Goal: Task Accomplishment & Management: Manage account settings

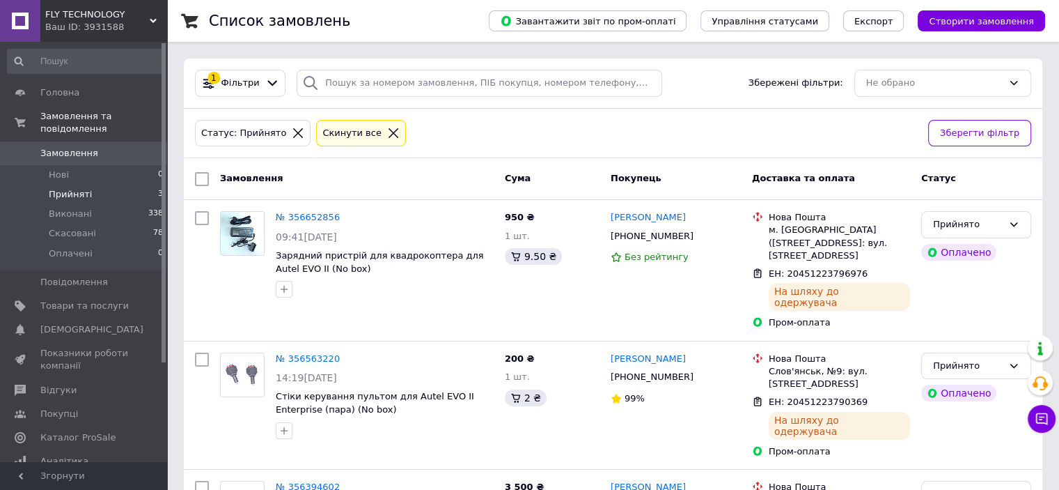
click at [75, 185] on li "Прийняті 3" at bounding box center [85, 194] width 171 height 19
click at [71, 188] on span "Прийняті" at bounding box center [70, 194] width 43 height 13
click at [42, 185] on li "Прийняті 3" at bounding box center [85, 194] width 171 height 19
click at [72, 188] on span "Прийняті" at bounding box center [70, 194] width 43 height 13
click at [56, 188] on span "Прийняті" at bounding box center [70, 194] width 43 height 13
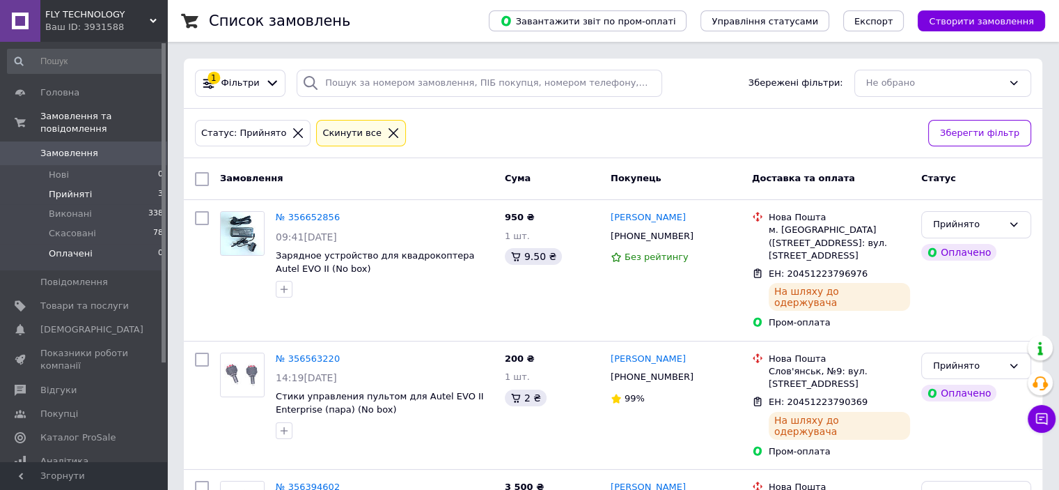
click at [72, 247] on li "Оплачені 0" at bounding box center [85, 257] width 171 height 26
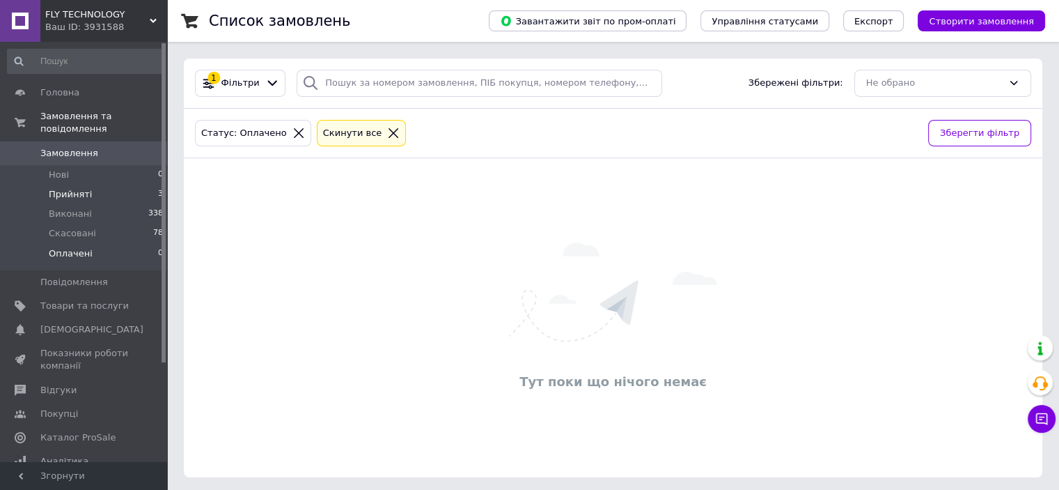
click at [72, 188] on span "Прийняті" at bounding box center [70, 194] width 43 height 13
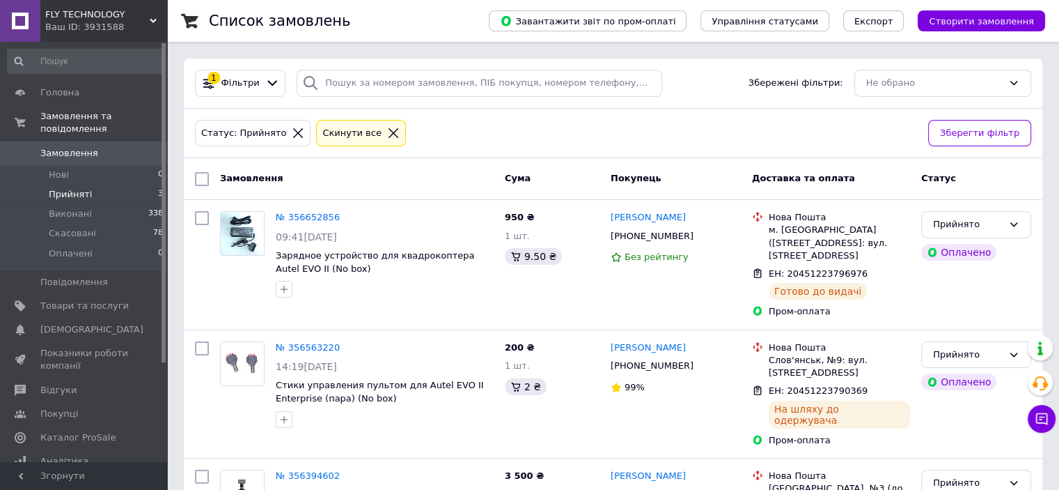
click at [86, 188] on span "Прийняті" at bounding box center [70, 194] width 43 height 13
click at [55, 188] on span "Прийняті" at bounding box center [70, 194] width 43 height 13
click at [67, 188] on span "Прийняті" at bounding box center [70, 194] width 43 height 13
click at [83, 188] on span "Прийняті" at bounding box center [70, 194] width 43 height 13
click at [81, 188] on span "Прийняті" at bounding box center [70, 194] width 43 height 13
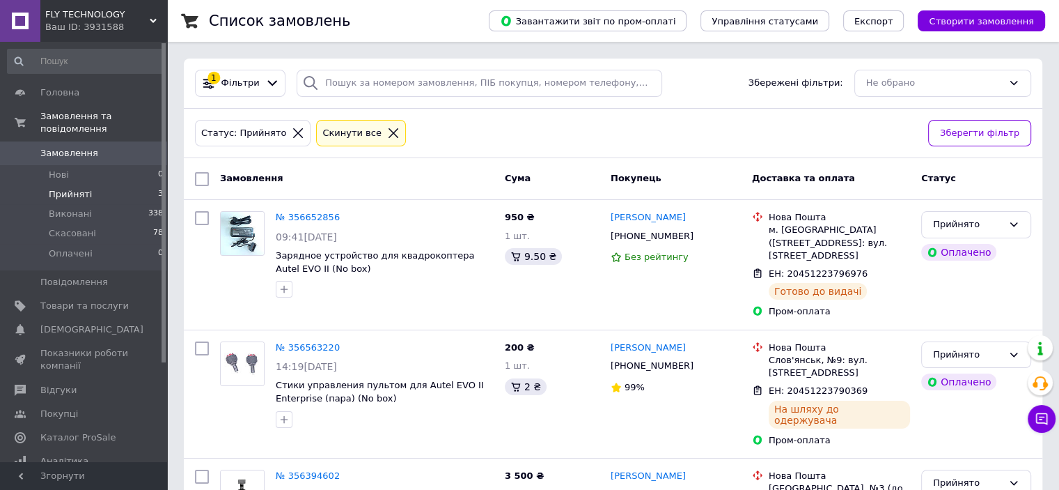
click at [72, 188] on li "Прийняті 3" at bounding box center [85, 194] width 171 height 19
click at [79, 188] on span "Прийняті" at bounding box center [70, 194] width 43 height 13
click at [72, 188] on span "Прийняті" at bounding box center [70, 194] width 43 height 13
click at [75, 188] on span "Прийняті" at bounding box center [70, 194] width 43 height 13
click at [78, 188] on span "Прийняті" at bounding box center [70, 194] width 43 height 13
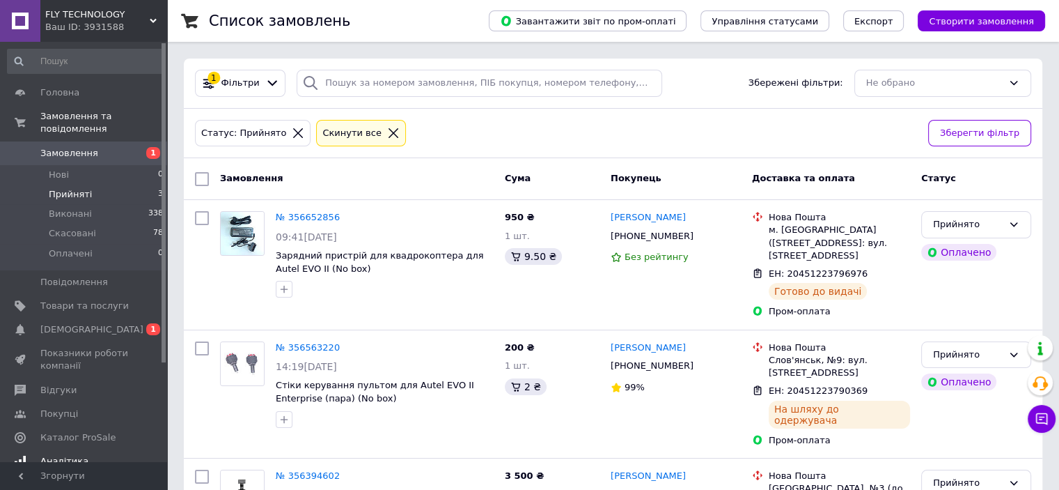
click at [152, 323] on span "1" at bounding box center [153, 329] width 14 height 12
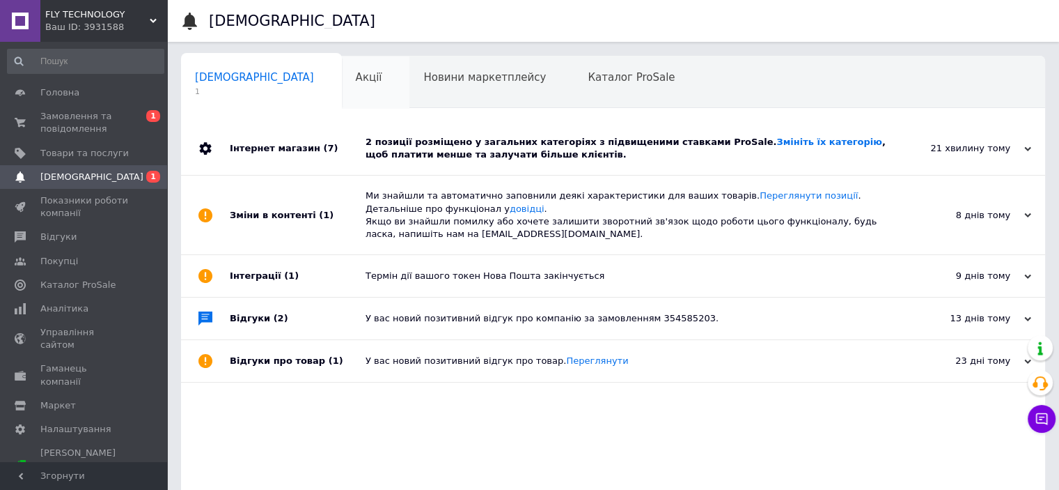
click at [356, 78] on span "Акції" at bounding box center [369, 77] width 26 height 13
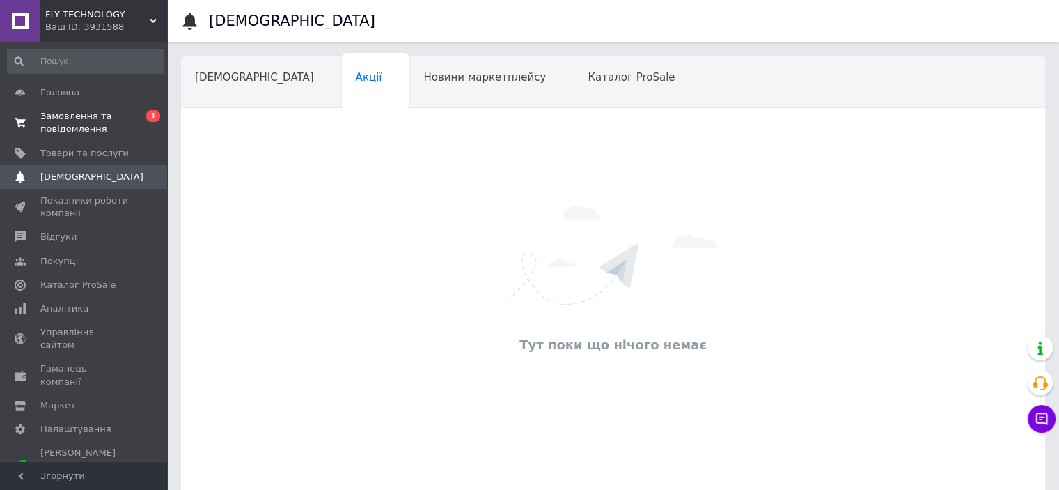
click at [152, 116] on span "1" at bounding box center [153, 116] width 14 height 12
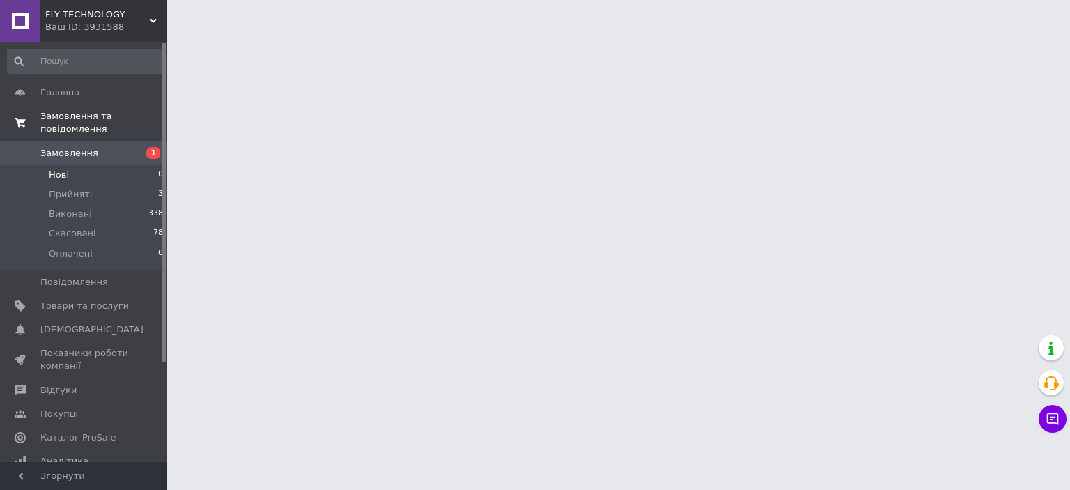
click at [73, 165] on li "Нові 0" at bounding box center [85, 174] width 171 height 19
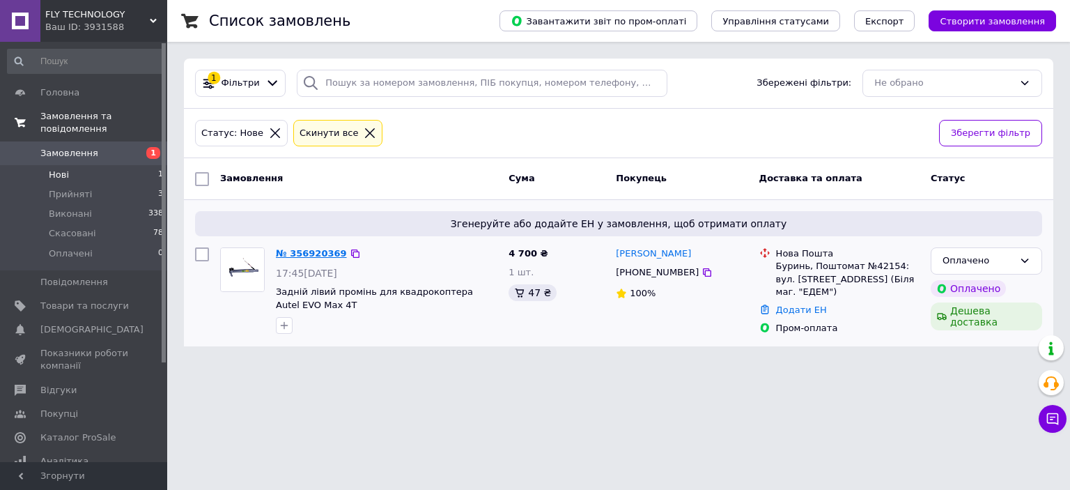
click at [314, 251] on link "№ 356920369" at bounding box center [311, 253] width 71 height 10
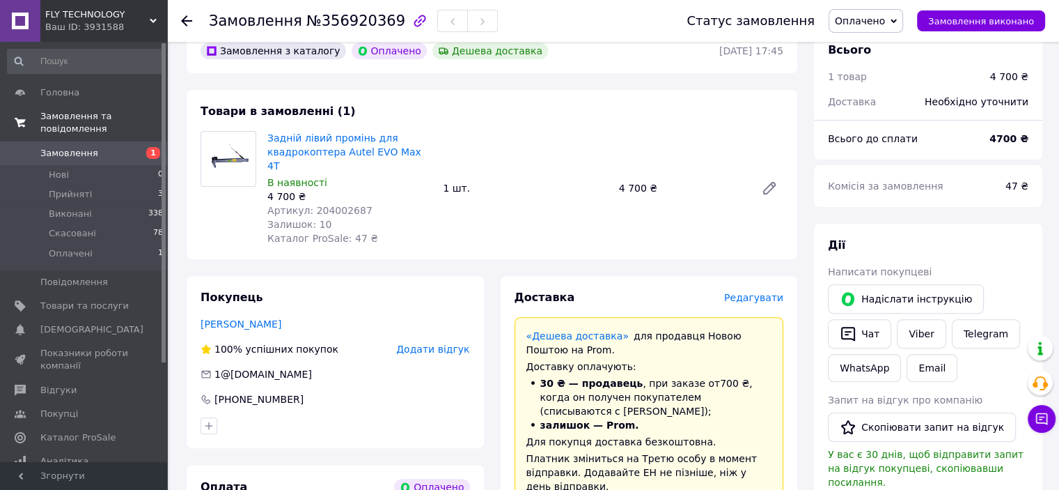
scroll to position [348, 0]
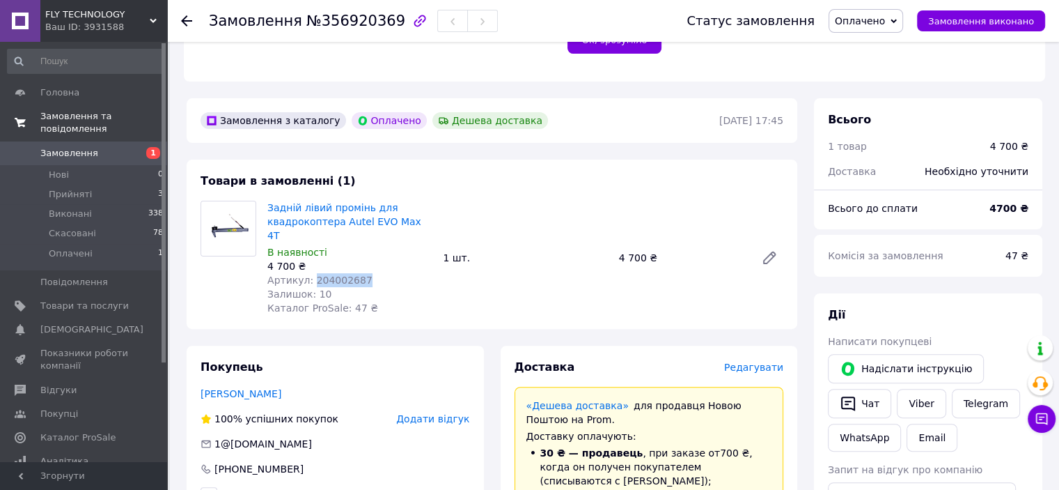
drag, startPoint x: 311, startPoint y: 268, endPoint x: 365, endPoint y: 267, distance: 54.3
click at [365, 273] on div "Артикул: 204002687" at bounding box center [349, 280] width 164 height 14
copy span "204002687"
click at [897, 22] on icon at bounding box center [894, 21] width 6 height 6
click at [884, 48] on li "Прийнято" at bounding box center [865, 48] width 73 height 21
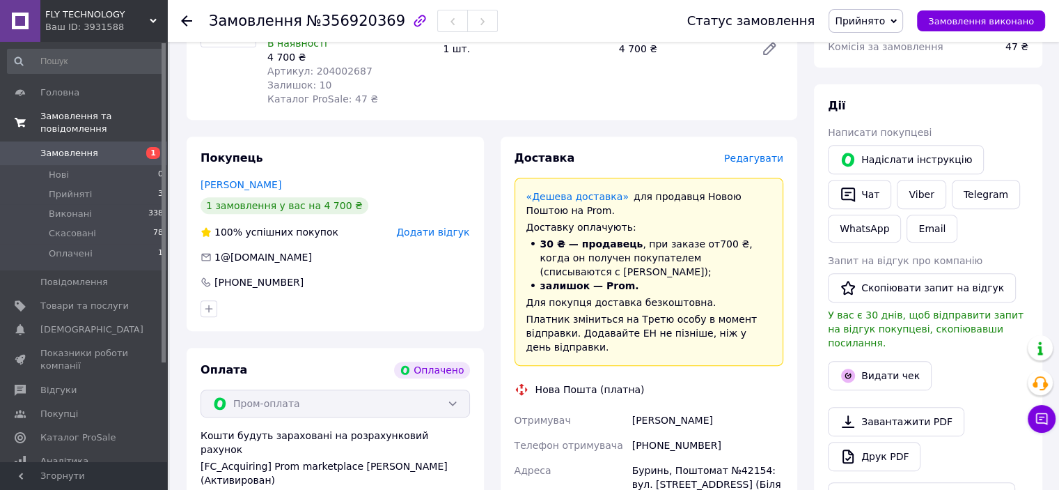
scroll to position [696, 0]
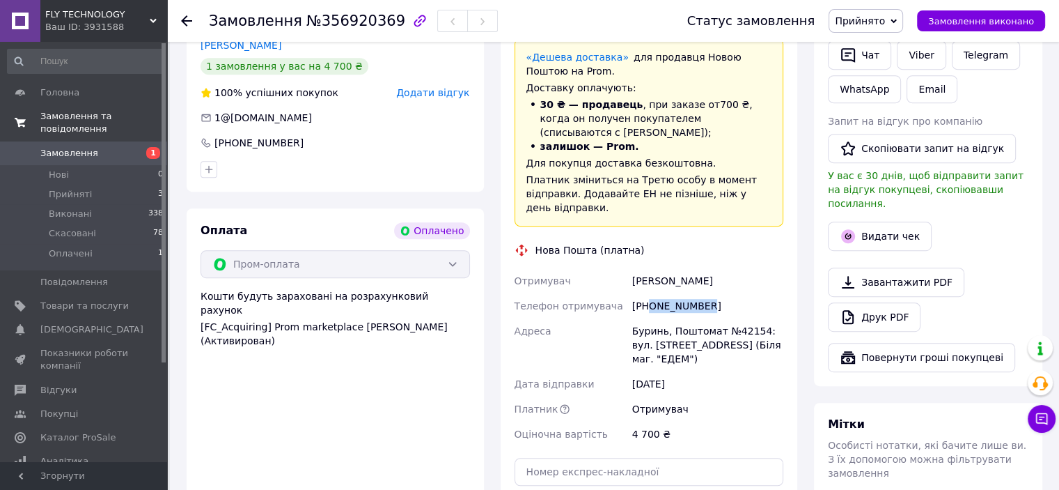
drag, startPoint x: 648, startPoint y: 276, endPoint x: 721, endPoint y: 274, distance: 73.8
click at [721, 293] on div "[PHONE_NUMBER]" at bounding box center [708, 305] width 157 height 25
copy div "0988708880"
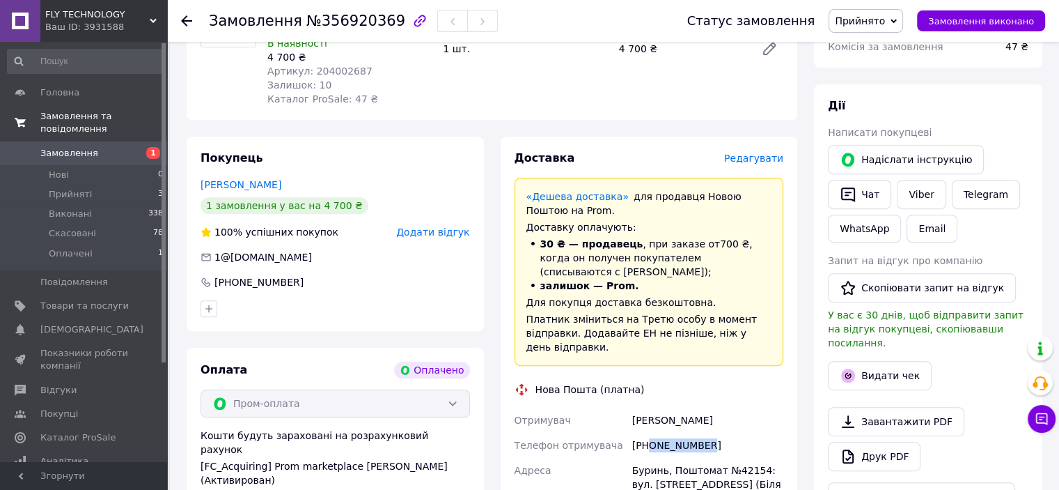
scroll to position [487, 0]
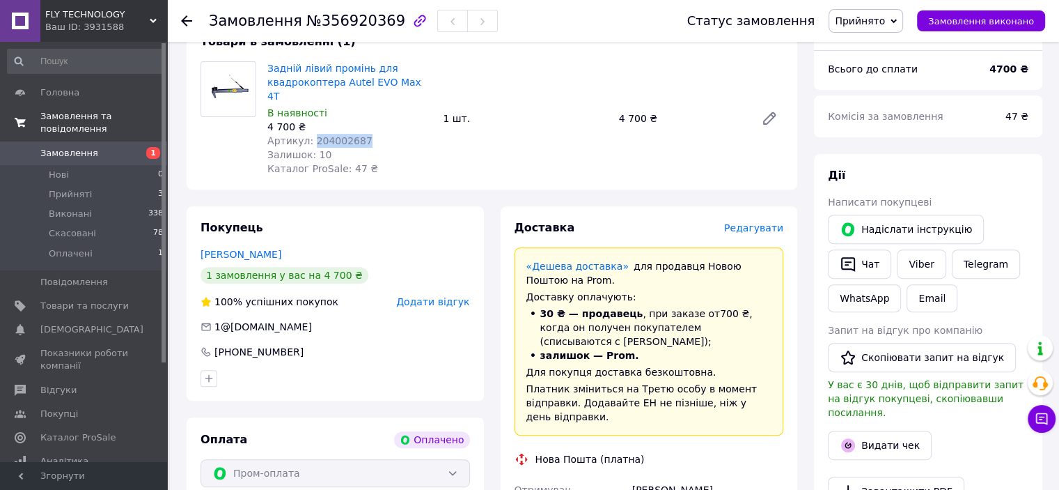
drag, startPoint x: 310, startPoint y: 130, endPoint x: 367, endPoint y: 130, distance: 57.1
click at [367, 134] on div "Артикул: 204002687" at bounding box center [349, 141] width 164 height 14
copy span "204002687"
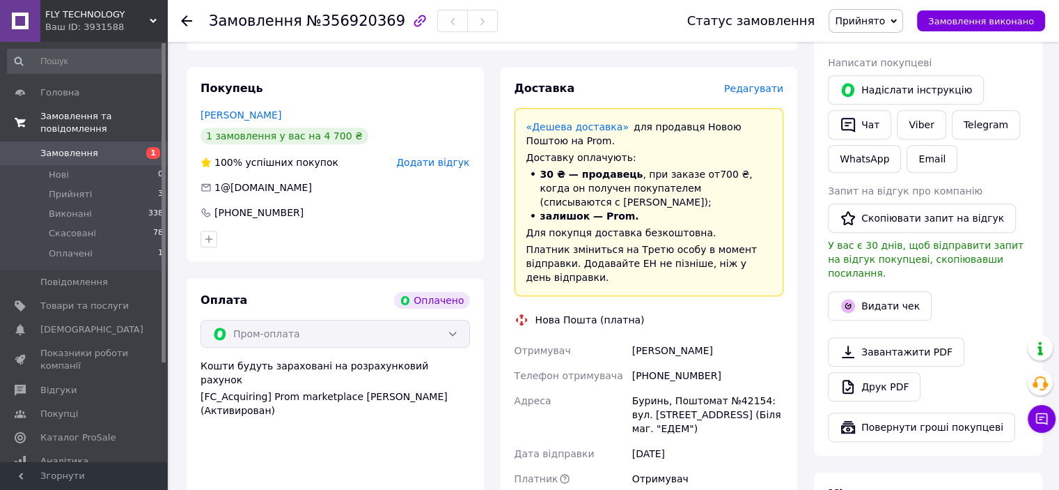
scroll to position [696, 0]
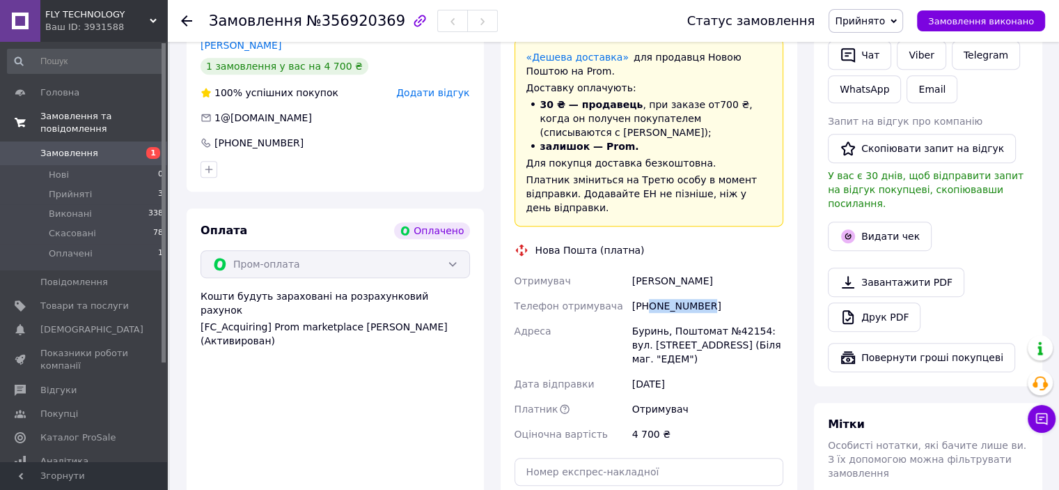
drag, startPoint x: 649, startPoint y: 279, endPoint x: 726, endPoint y: 270, distance: 77.8
click at [726, 293] on div "[PHONE_NUMBER]" at bounding box center [708, 305] width 157 height 25
copy div "0988708880"
drag, startPoint x: 664, startPoint y: 304, endPoint x: 607, endPoint y: 302, distance: 56.4
click at [607, 302] on div "Отримувач [PERSON_NAME] Телефон отримувача [PHONE_NUMBER] [PERSON_NAME][GEOGRAP…" at bounding box center [649, 357] width 275 height 178
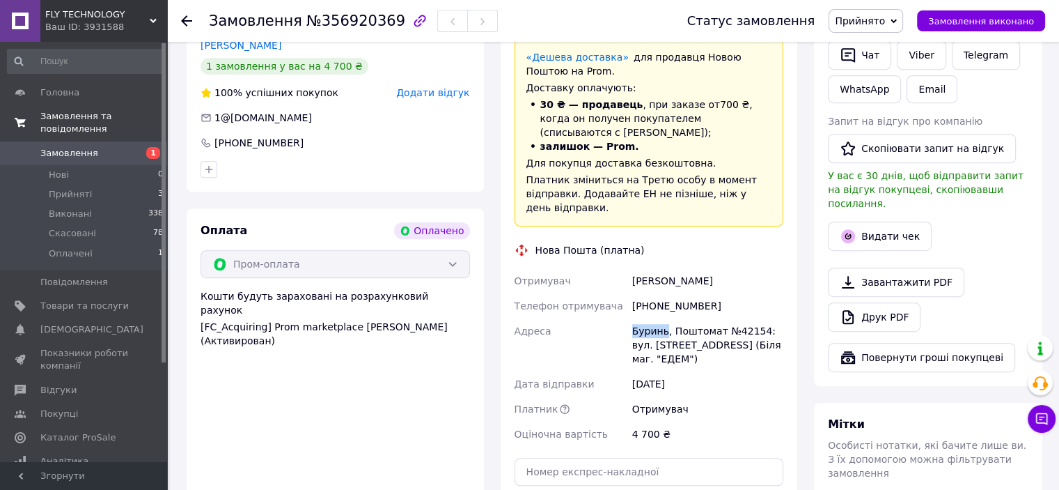
copy div "[PERSON_NAME]"
drag, startPoint x: 669, startPoint y: 303, endPoint x: 754, endPoint y: 300, distance: 85.0
click at [754, 318] on div "Буринь, Поштомат №42154: вул. [STREET_ADDRESS] (Біля маг. "ЕДЕМ")" at bounding box center [708, 344] width 157 height 53
copy div "Поштомат №42154"
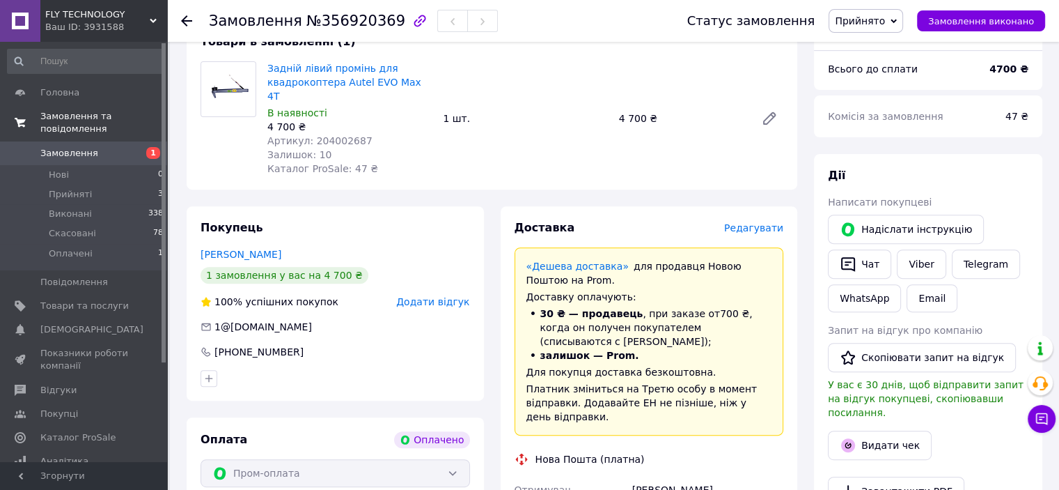
scroll to position [418, 0]
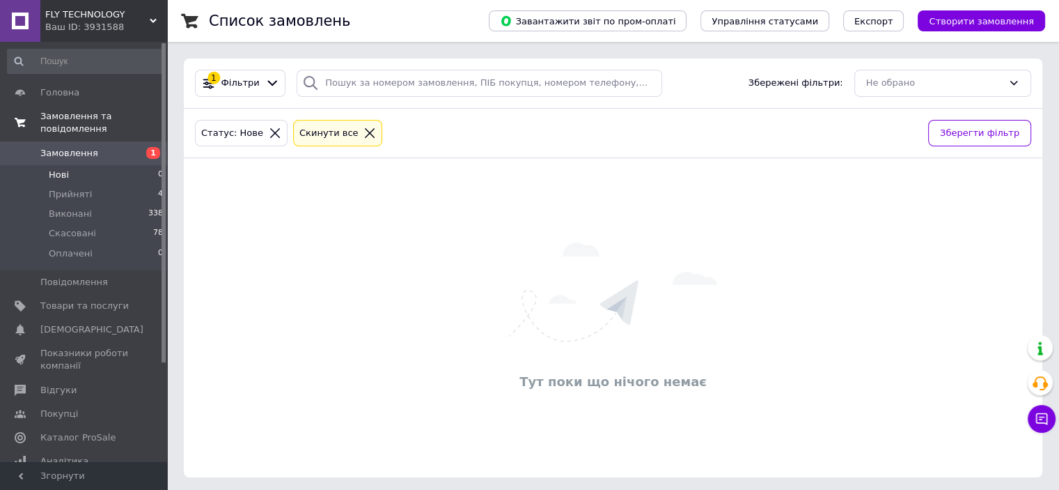
click at [88, 165] on li "Нові 0" at bounding box center [85, 174] width 171 height 19
click at [86, 185] on li "Прийняті 4" at bounding box center [85, 194] width 171 height 19
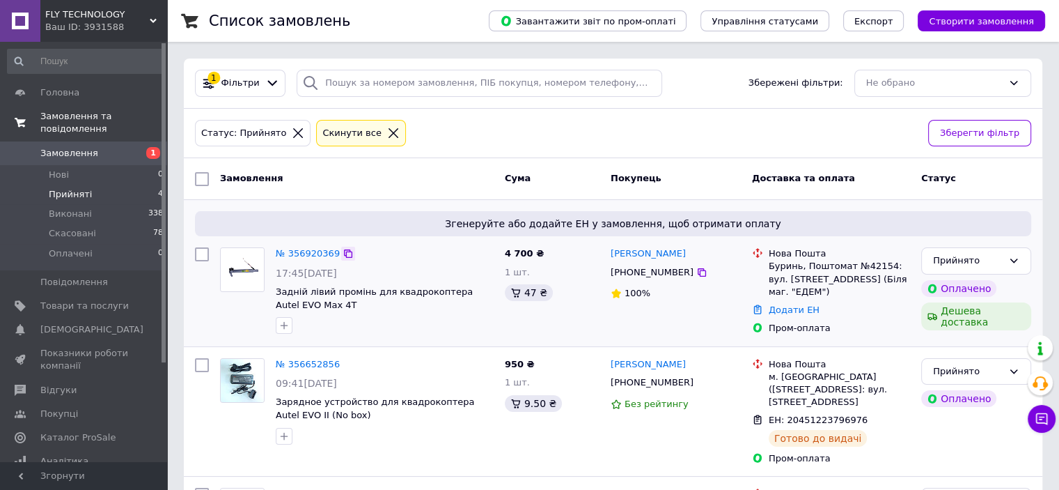
click at [344, 251] on icon at bounding box center [348, 253] width 8 height 8
click at [323, 254] on link "№ 356920369" at bounding box center [308, 253] width 64 height 10
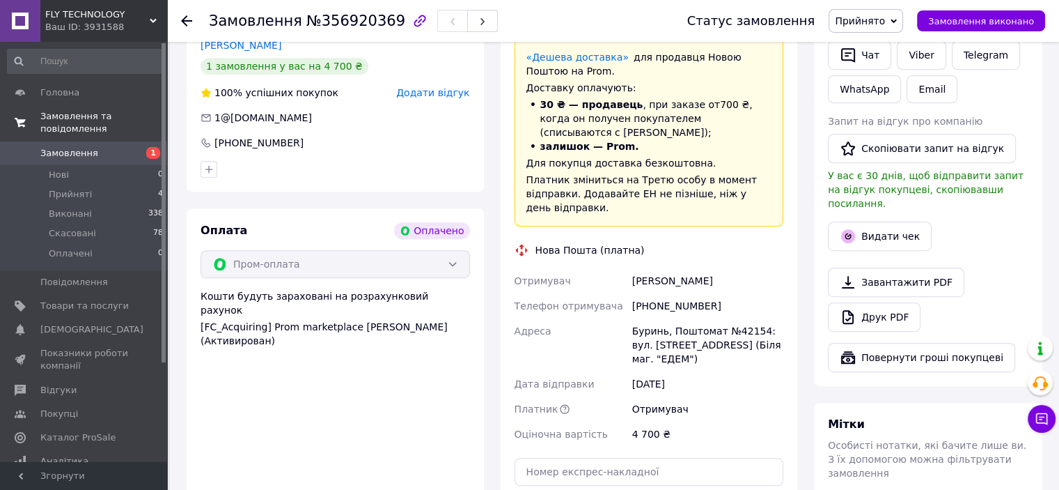
scroll to position [766, 0]
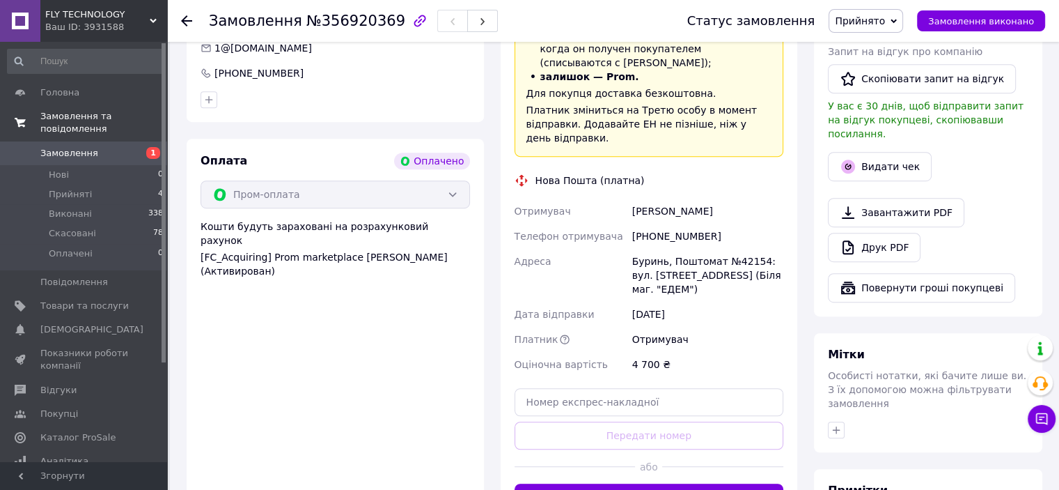
drag, startPoint x: 630, startPoint y: 180, endPoint x: 710, endPoint y: 180, distance: 80.8
click at [710, 198] on div "[PERSON_NAME]" at bounding box center [708, 210] width 157 height 25
copy div "[PERSON_NAME]"
drag, startPoint x: 663, startPoint y: 233, endPoint x: 632, endPoint y: 236, distance: 30.8
click at [632, 249] on div "Буринь, Поштомат №42154: вул. [STREET_ADDRESS] (Біля маг. "ЕДЕМ")" at bounding box center [708, 275] width 157 height 53
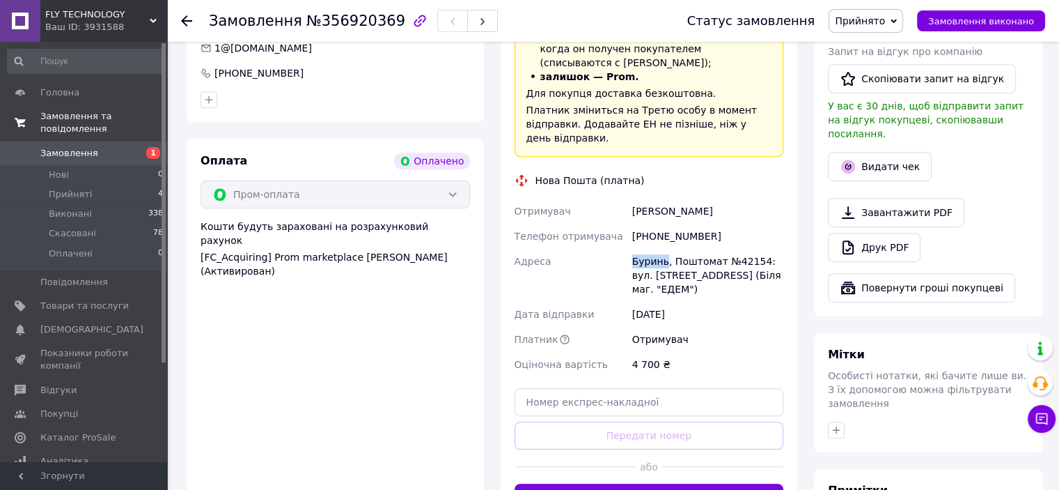
copy div "Буринь"
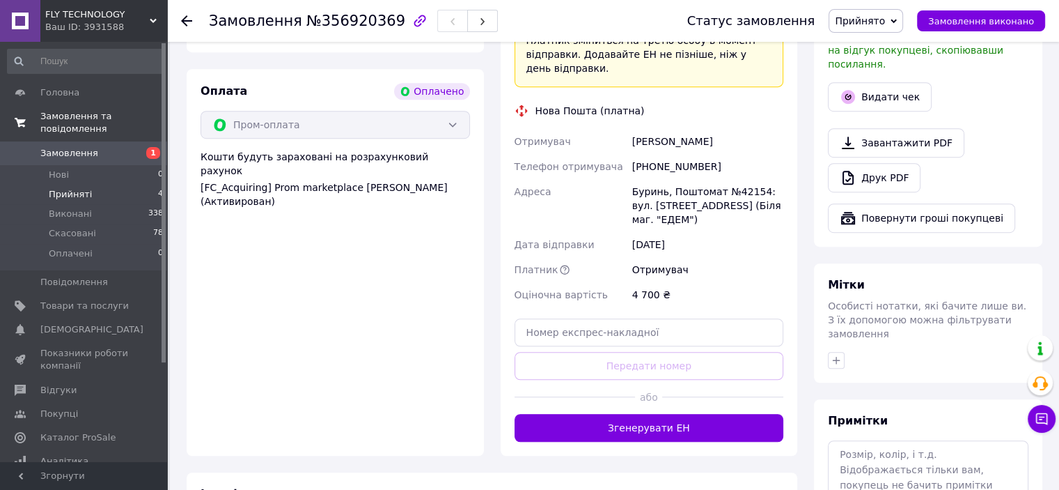
click at [75, 188] on span "Прийняті" at bounding box center [70, 194] width 43 height 13
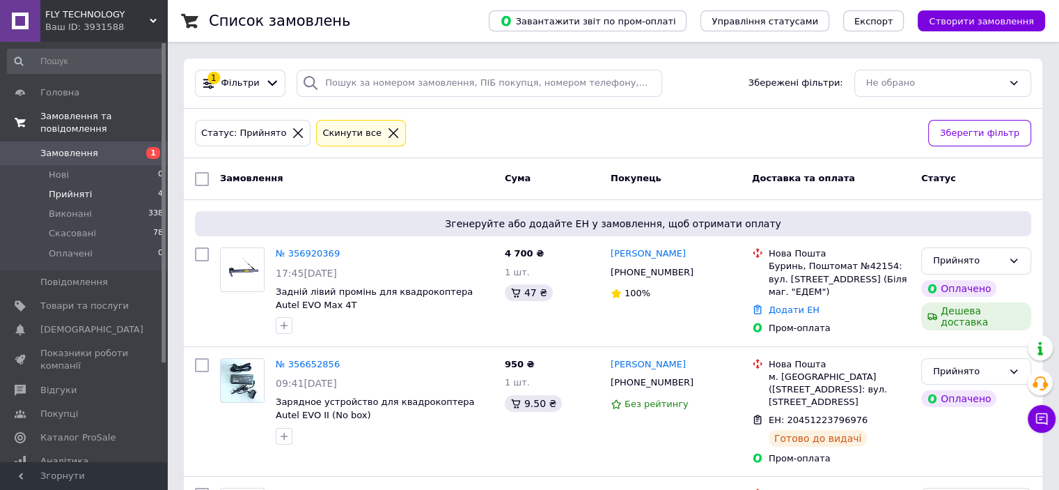
click at [72, 188] on span "Прийняті" at bounding box center [70, 194] width 43 height 13
